Goal: Task Accomplishment & Management: Complete application form

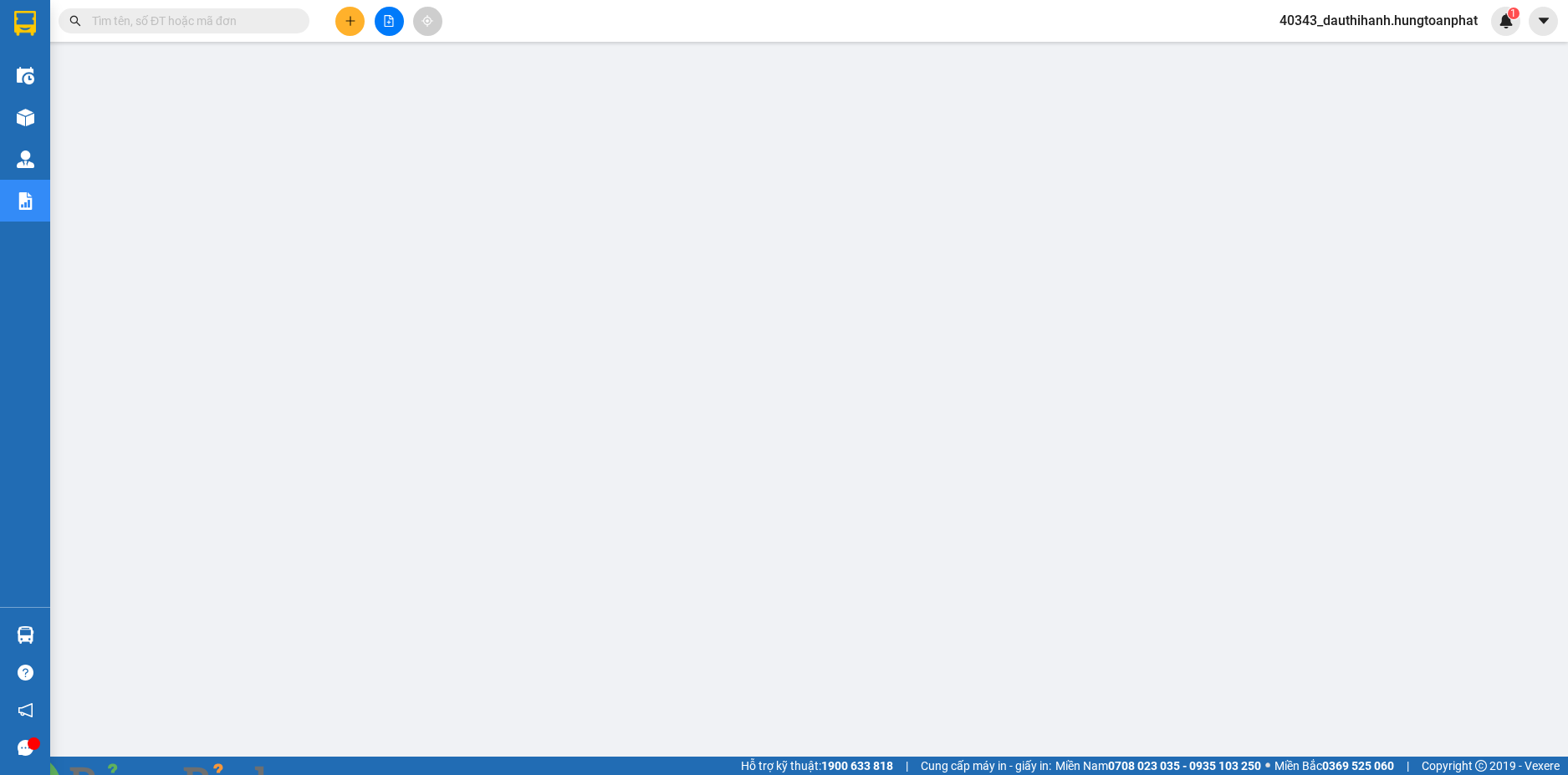
click at [160, 26] on input "text" at bounding box center [191, 21] width 197 height 18
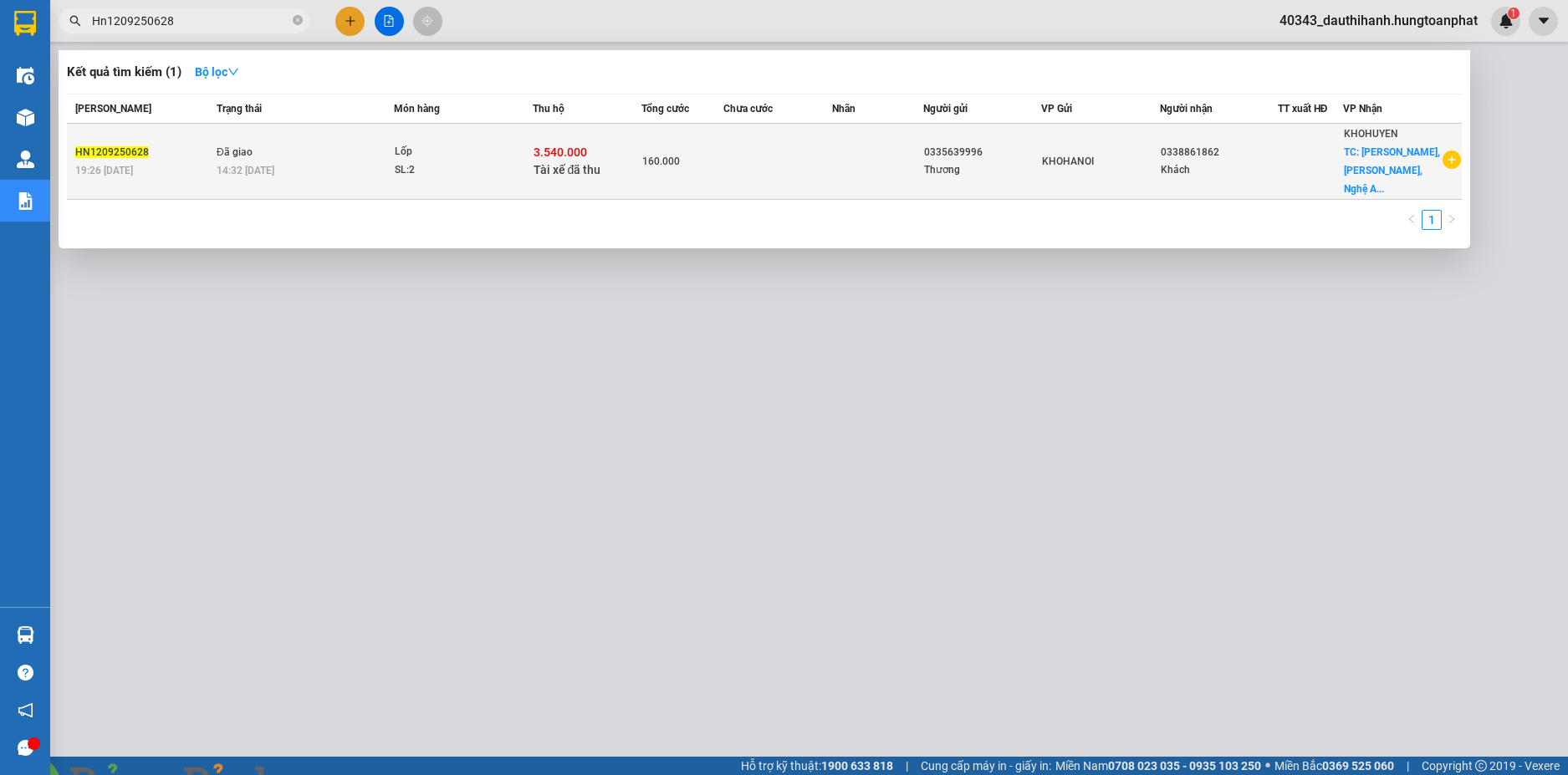
type input "Hn1209250628"
click at [422, 167] on div "SL: 2" at bounding box center [458, 170] width 126 height 18
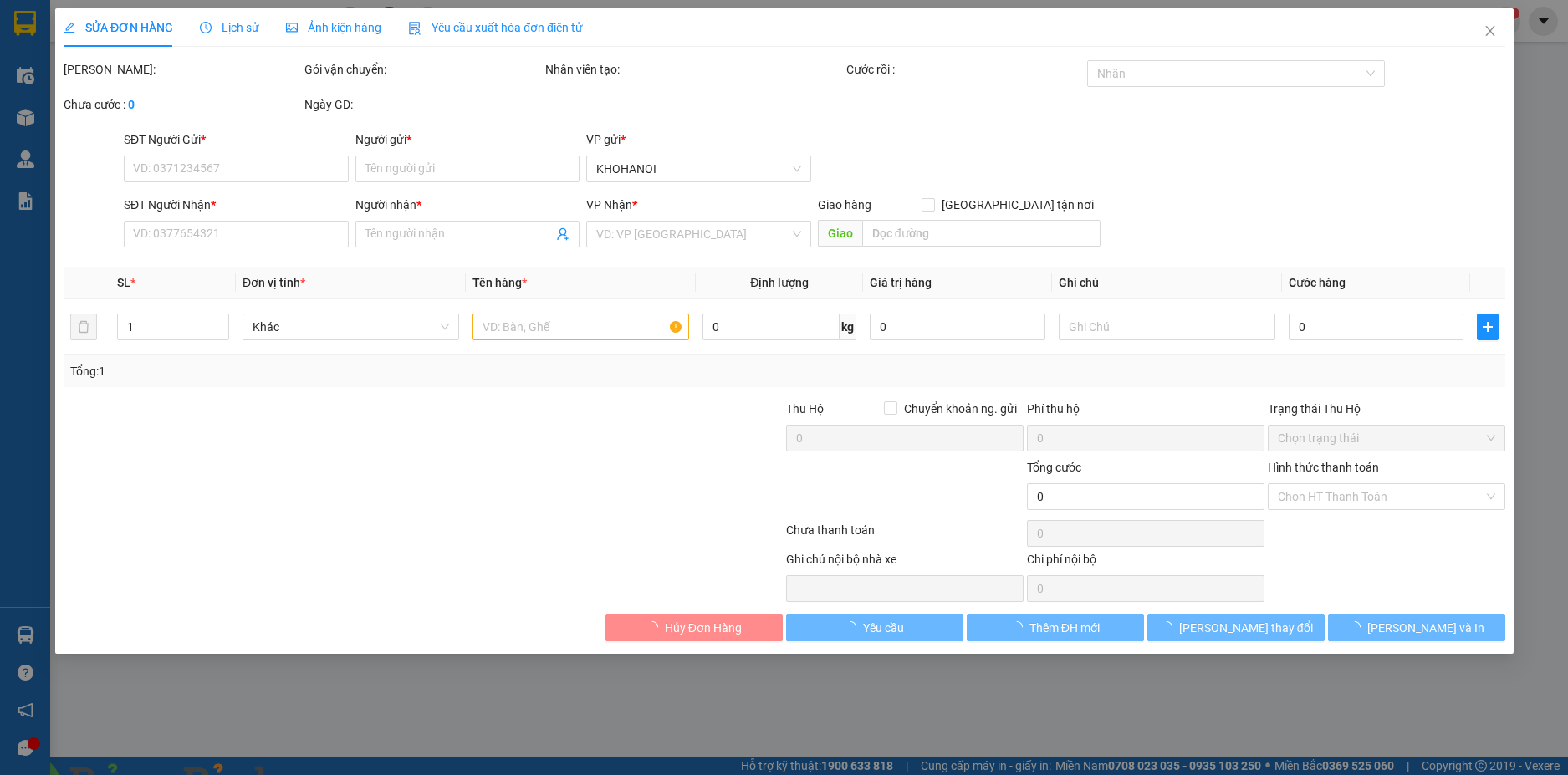
type input "0335639996"
type input "Thương"
type input "0338861862"
type input "Khách"
checkbox input "true"
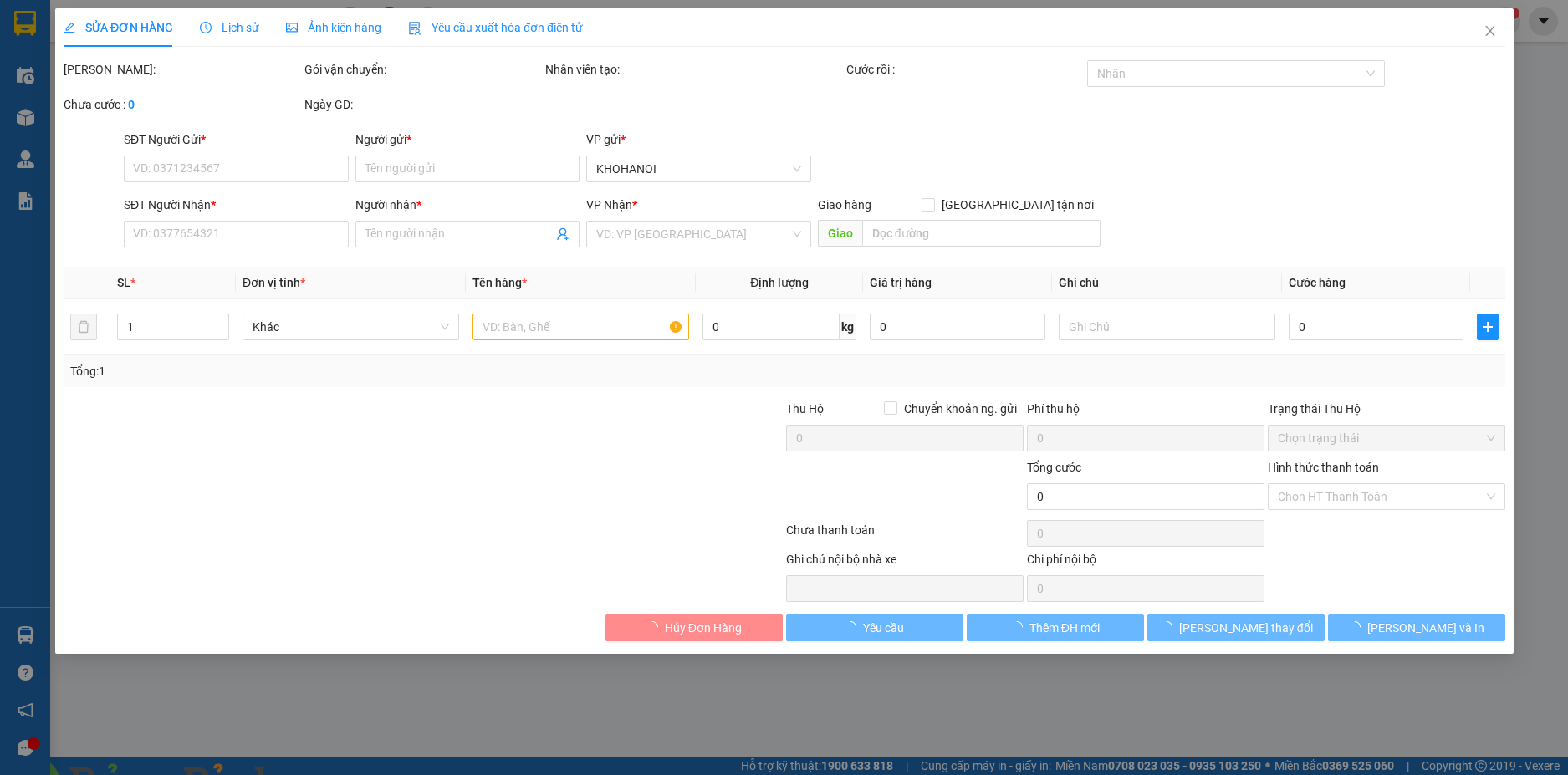
type input "[PERSON_NAME], [PERSON_NAME], [GEOGRAPHIC_DATA]"
checkbox input "true"
type input "3.540.000"
type input "160.000"
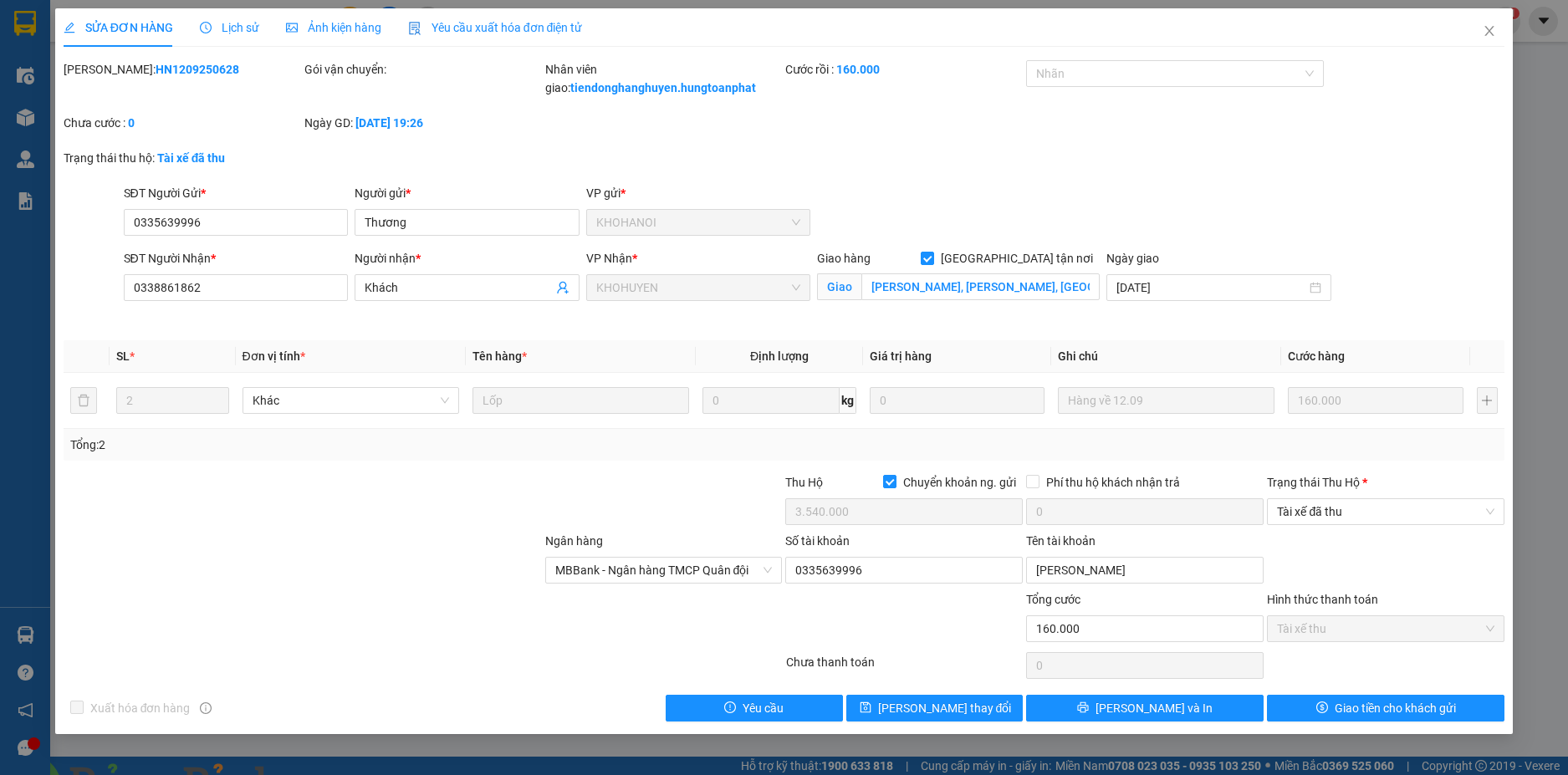
click at [239, 34] on span "Lịch sử" at bounding box center [229, 27] width 59 height 14
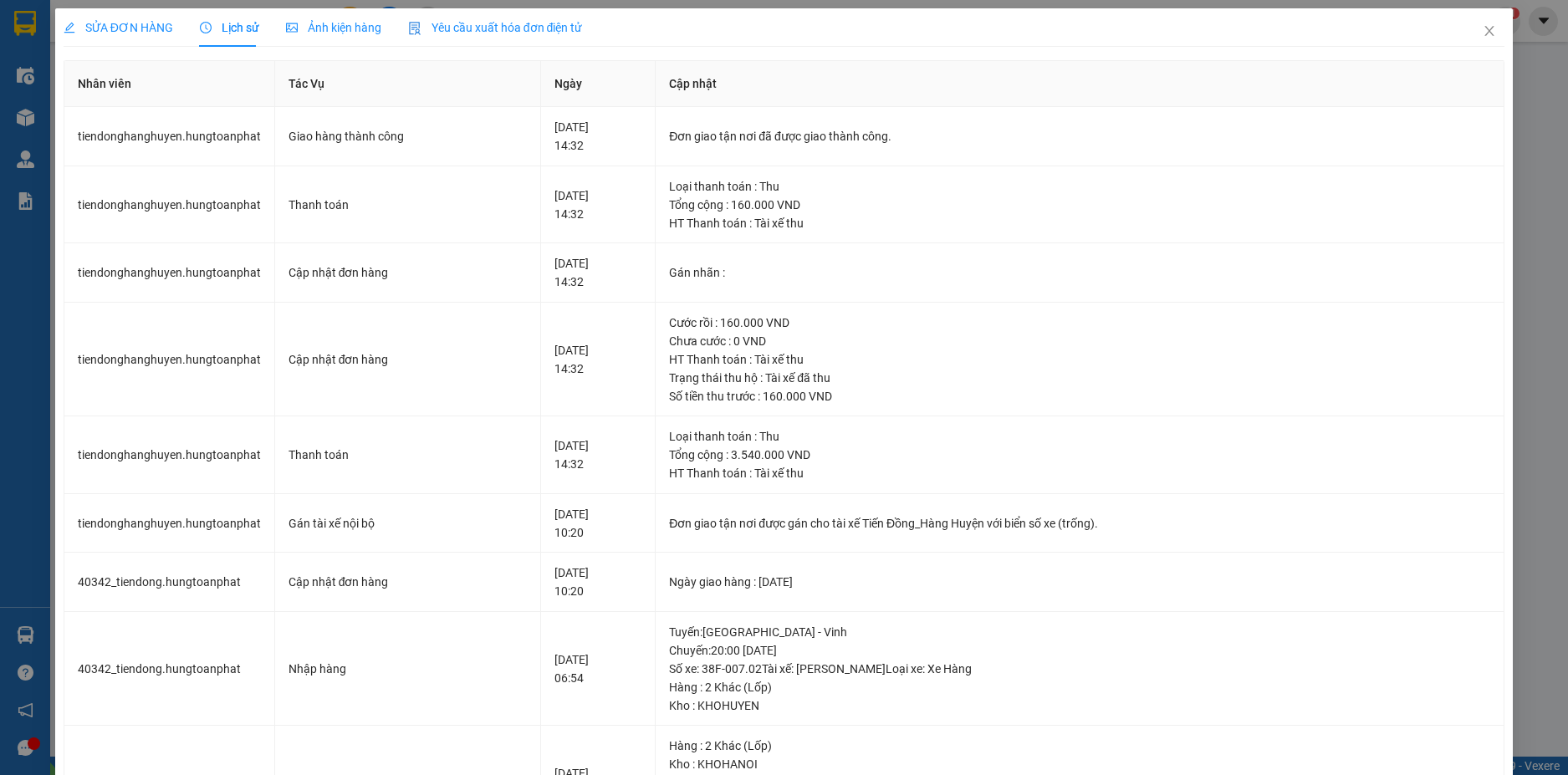
click at [335, 774] on img at bounding box center [329, 784] width 10 height 10
click at [1485, 28] on icon "close" at bounding box center [1490, 30] width 9 height 10
